Goal: Navigation & Orientation: Find specific page/section

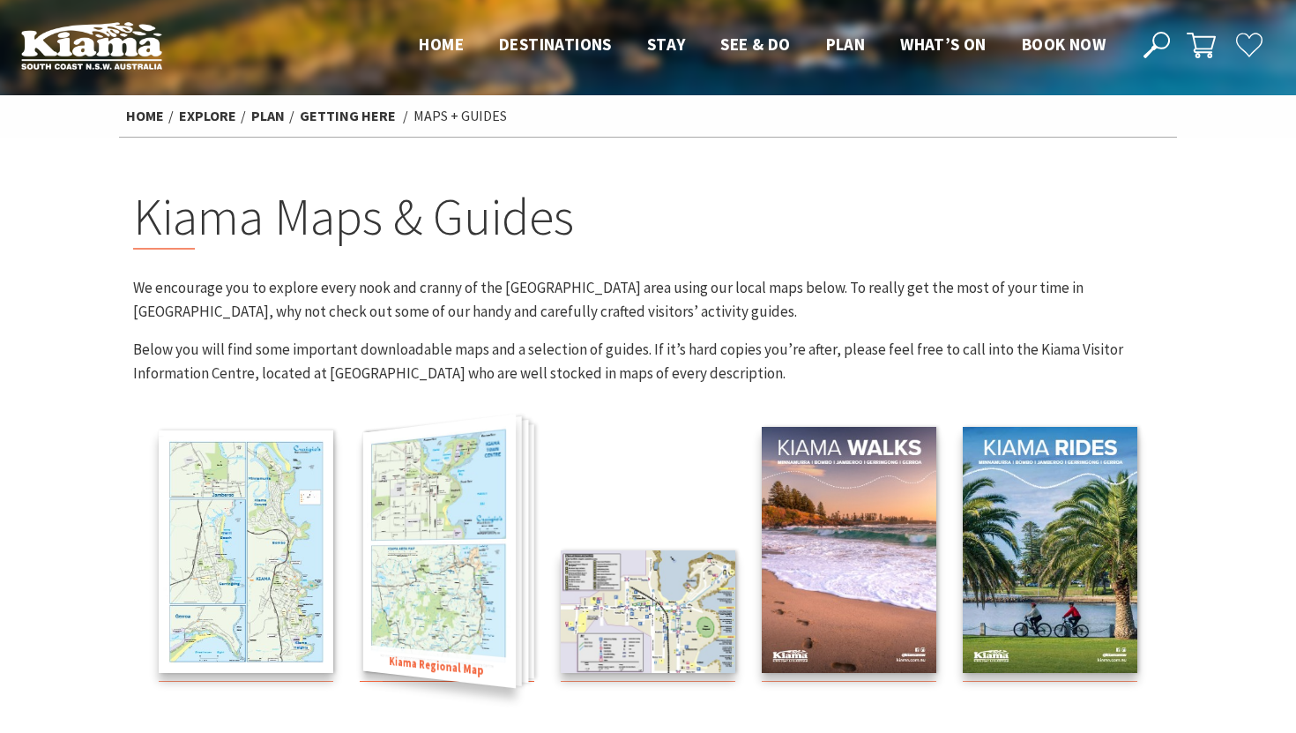
click at [436, 517] on img at bounding box center [439, 551] width 153 height 274
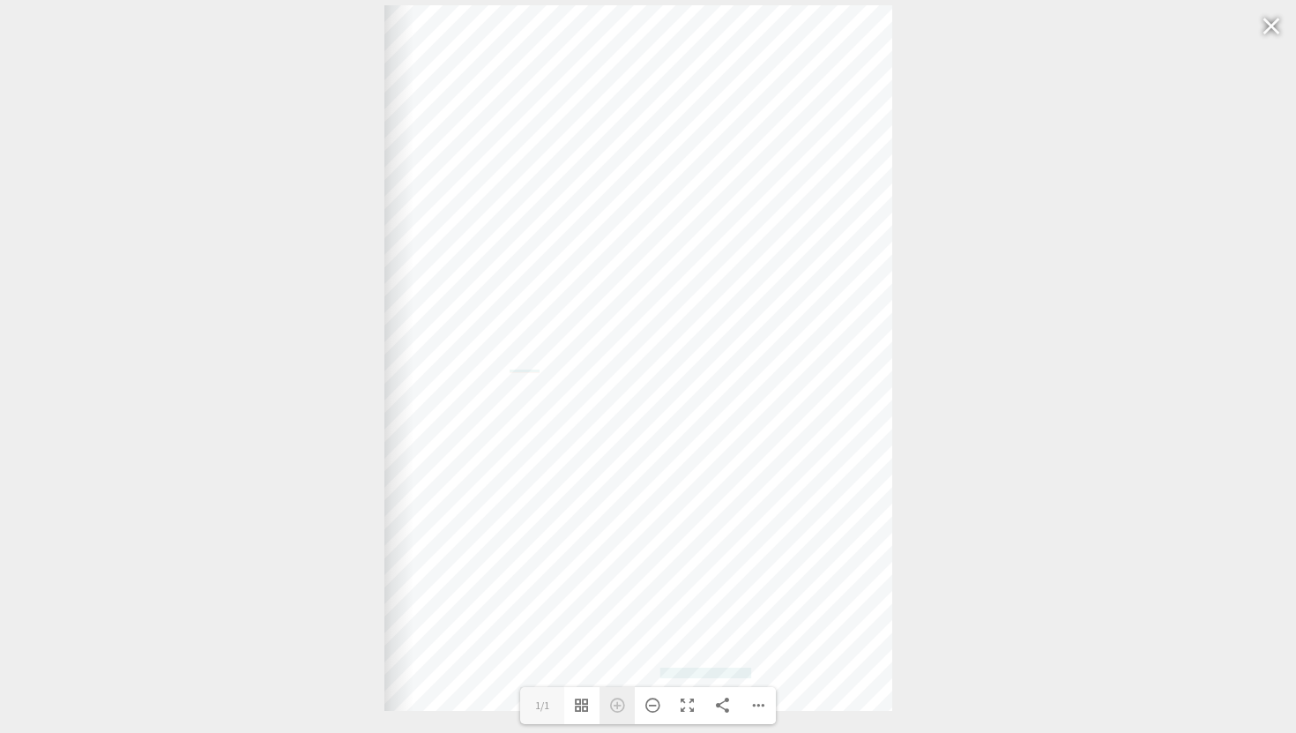
click at [622, 704] on div "Zoom In" at bounding box center [617, 705] width 35 height 37
click at [637, 389] on div "Web: [DOMAIN_NAME] [DOMAIN_NAME]" at bounding box center [638, 357] width 508 height 705
drag, startPoint x: 651, startPoint y: 365, endPoint x: 663, endPoint y: 516, distance: 151.3
click at [662, 517] on div "Web: [DOMAIN_NAME] [DOMAIN_NAME]" at bounding box center [641, 370] width 508 height 705
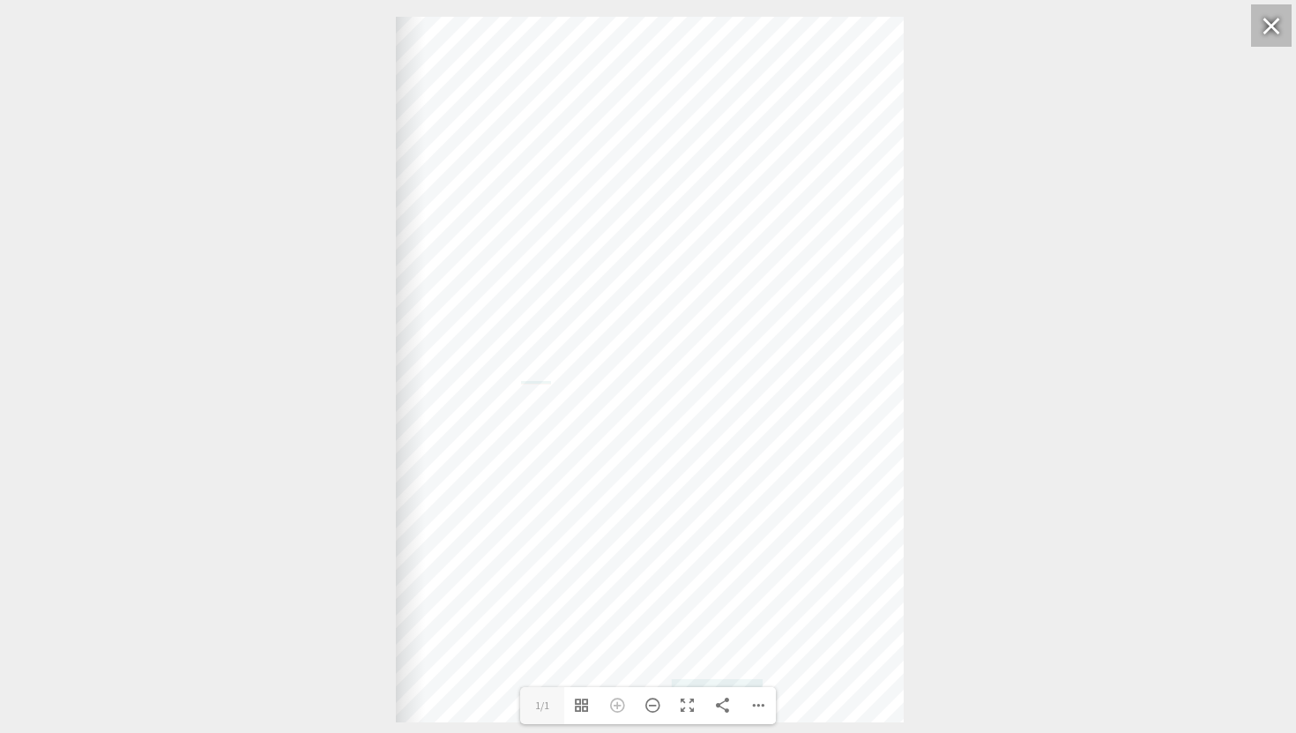
click at [1274, 30] on div at bounding box center [1271, 25] width 41 height 42
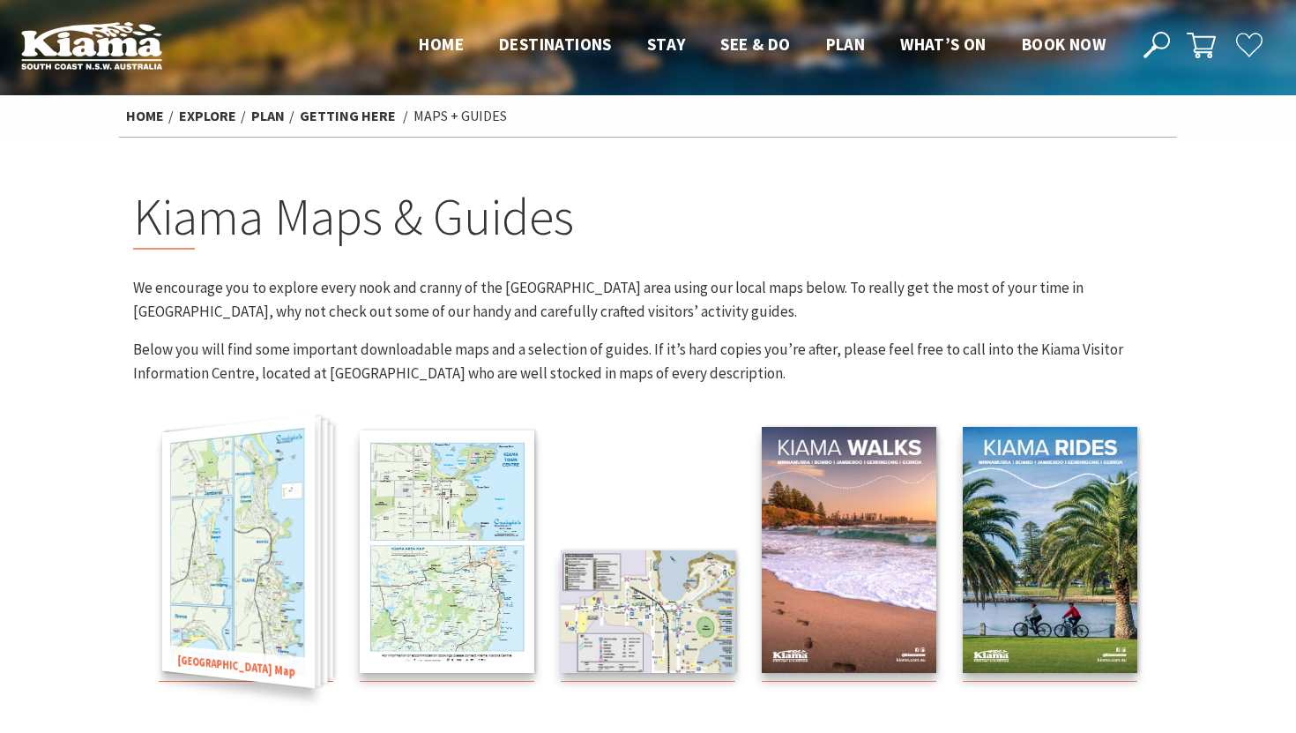
click at [258, 480] on img at bounding box center [238, 551] width 153 height 274
